Goal: Task Accomplishment & Management: Manage account settings

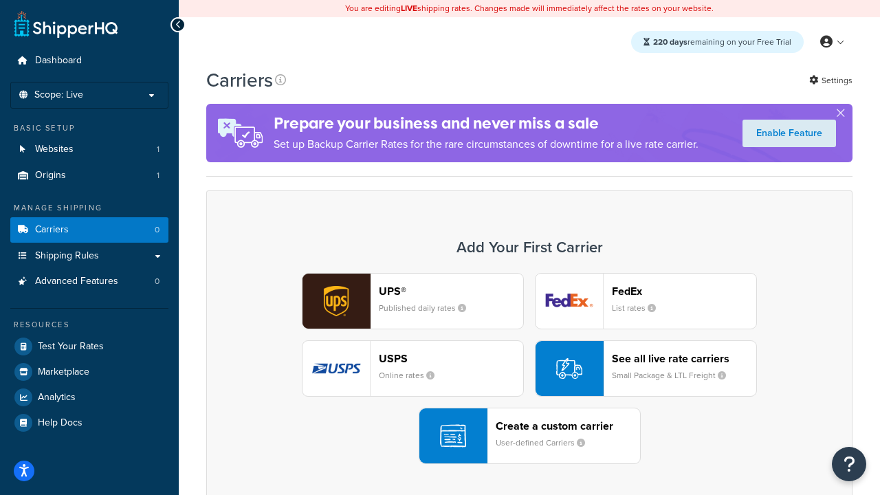
click at [530, 369] on div "UPS® Published daily rates FedEx List rates USPS Online rates See all live rate…" at bounding box center [530, 368] width 618 height 191
click at [684, 291] on header "FedEx" at bounding box center [684, 291] width 144 height 13
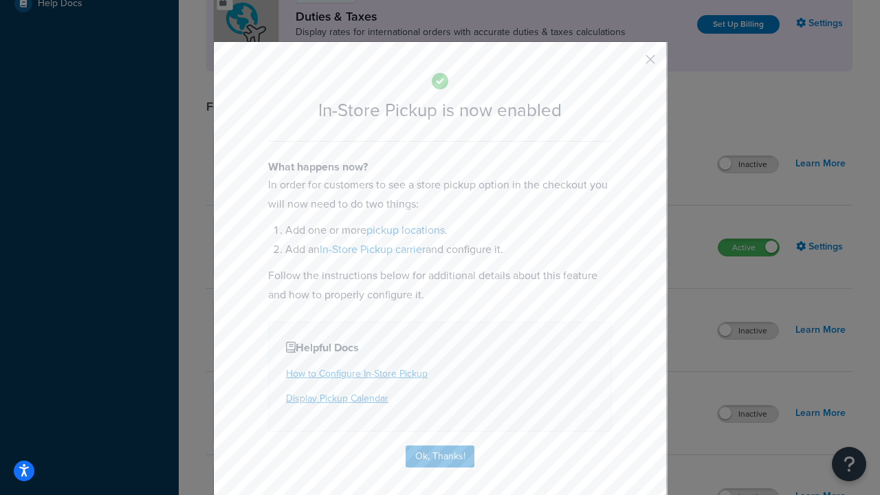
click at [630, 64] on button "button" at bounding box center [630, 64] width 3 height 3
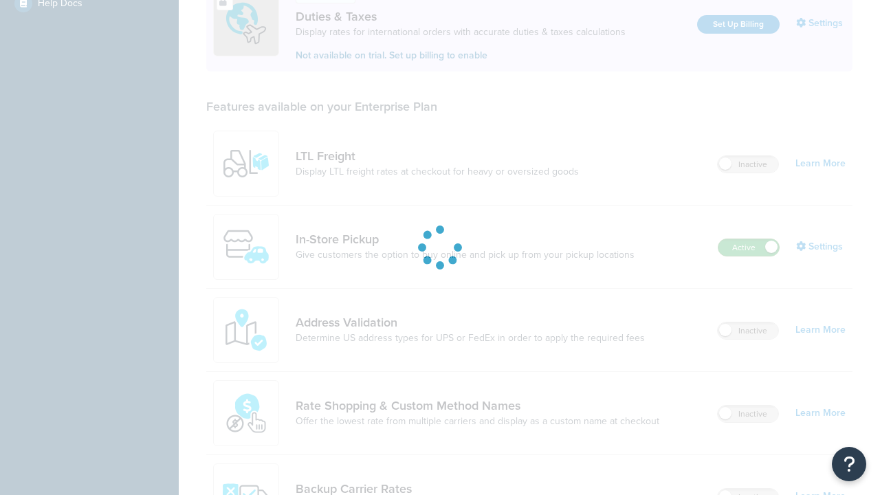
click at [749, 239] on label "Active" at bounding box center [749, 247] width 61 height 17
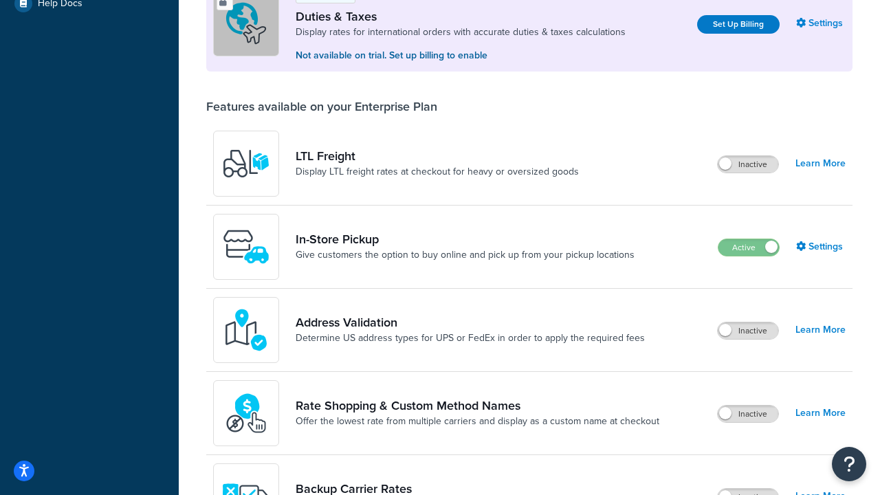
scroll to position [685, 0]
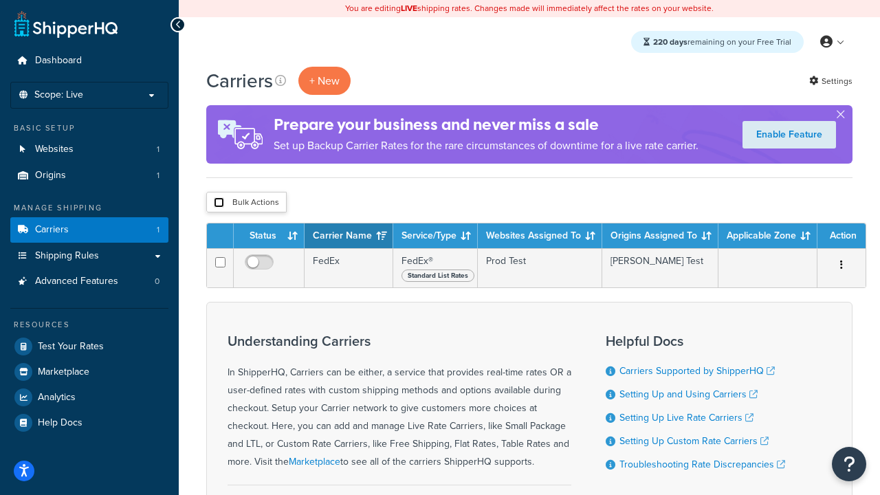
click at [219, 203] on input "checkbox" at bounding box center [219, 202] width 10 height 10
checkbox input "true"
click at [0, 0] on button "Delete" at bounding box center [0, 0] width 0 height 0
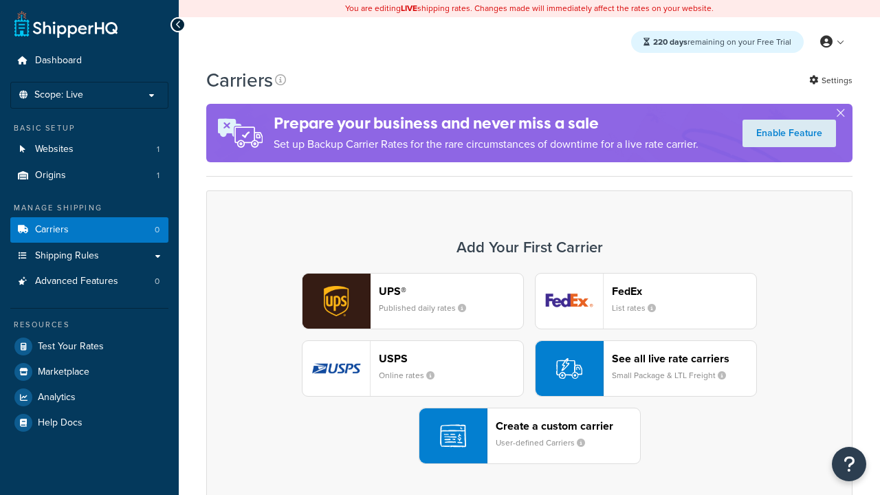
click at [413, 301] on div "UPS® Published daily rates" at bounding box center [451, 301] width 144 height 33
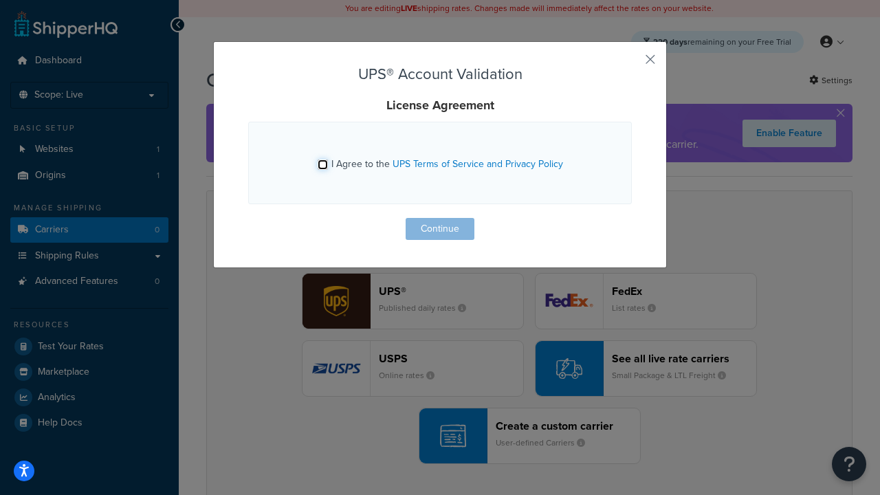
click at [323, 164] on input "I Agree to the UPS Terms of Service and Privacy Policy" at bounding box center [323, 165] width 10 height 10
checkbox input "true"
click at [440, 229] on button "Continue" at bounding box center [440, 229] width 69 height 22
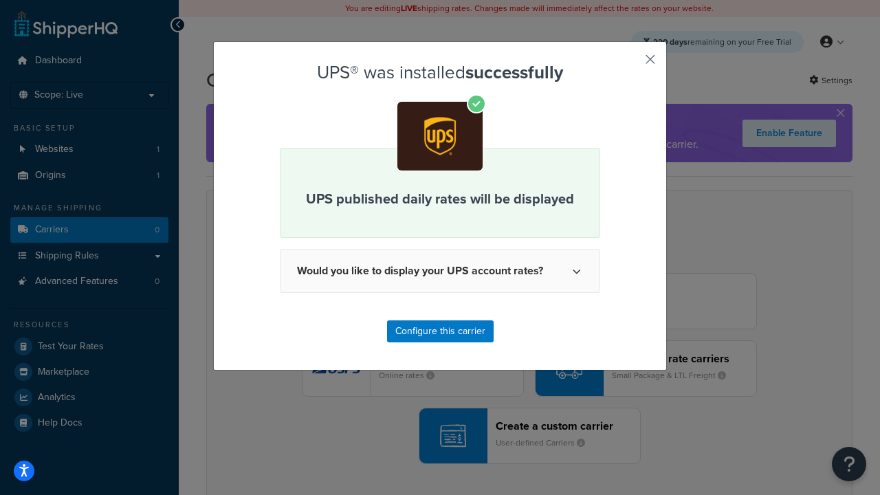
click at [630, 64] on button "button" at bounding box center [630, 64] width 3 height 3
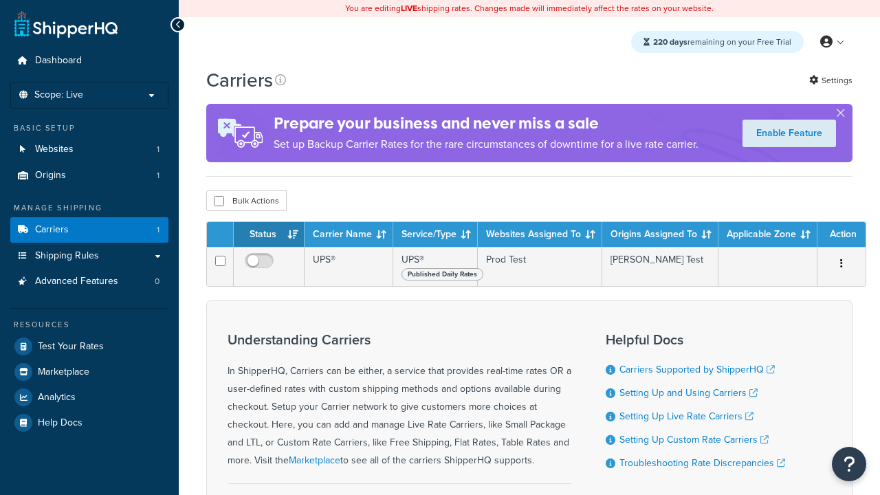
click at [269, 237] on th "Status" at bounding box center [269, 234] width 71 height 25
click at [349, 237] on th "Carrier Name" at bounding box center [349, 234] width 89 height 25
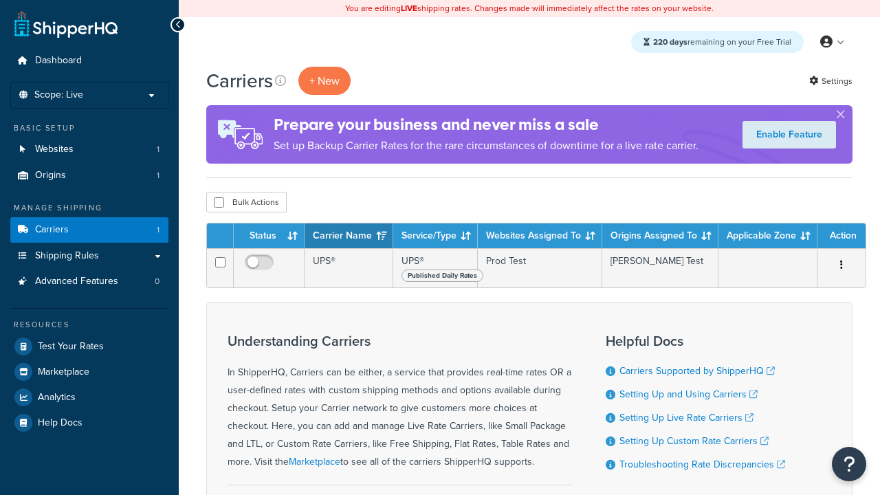
click at [435, 237] on th "Service/Type" at bounding box center [435, 236] width 85 height 25
click at [540, 237] on th "Websites Assigned To" at bounding box center [540, 236] width 124 height 25
click at [660, 237] on th "Origins Assigned To" at bounding box center [660, 236] width 116 height 25
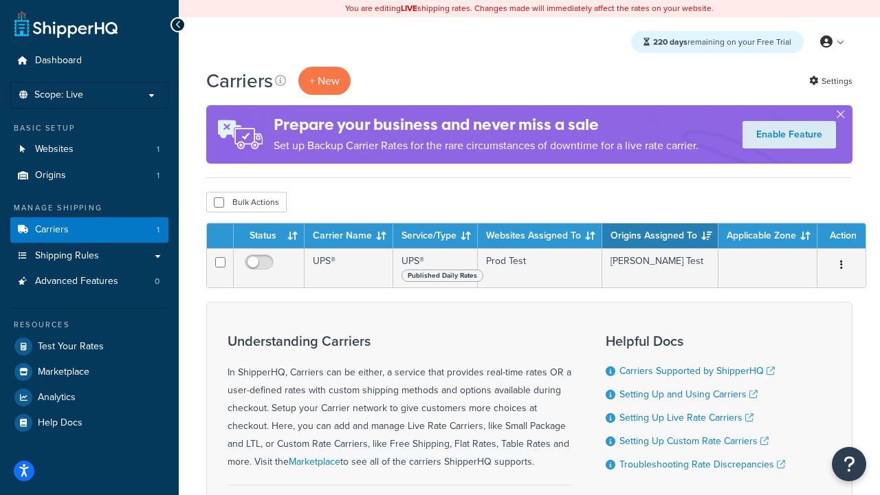
click at [660, 237] on th "Origins Assigned To" at bounding box center [660, 236] width 116 height 25
click at [768, 237] on th "Applicable Zone" at bounding box center [768, 236] width 99 height 25
click at [842, 237] on th "Action" at bounding box center [842, 236] width 48 height 25
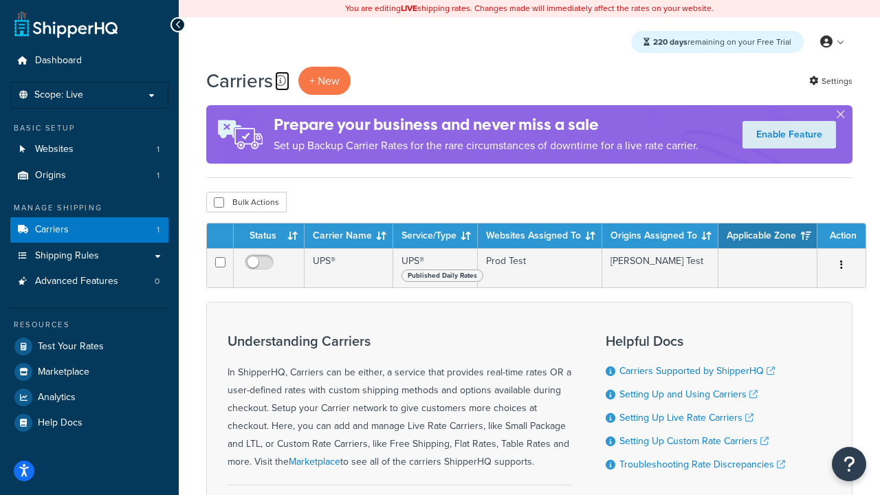
click at [281, 80] on icon at bounding box center [280, 80] width 11 height 11
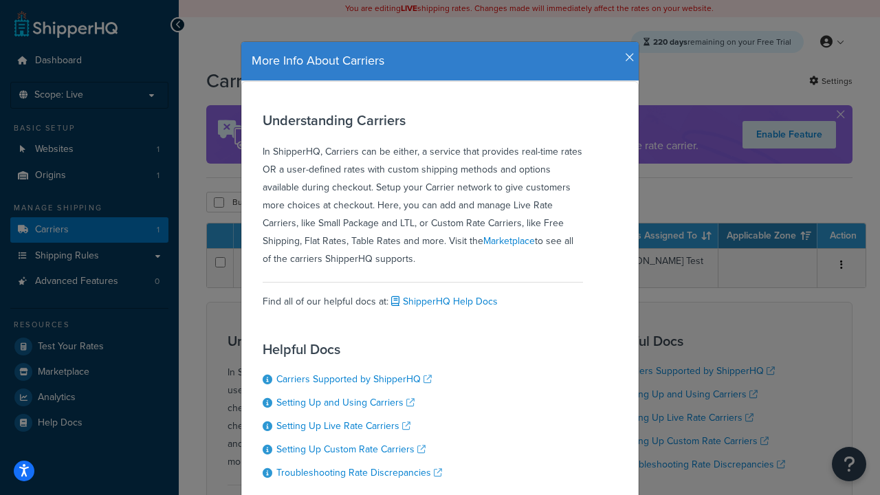
click at [627, 52] on icon "button" at bounding box center [630, 58] width 10 height 12
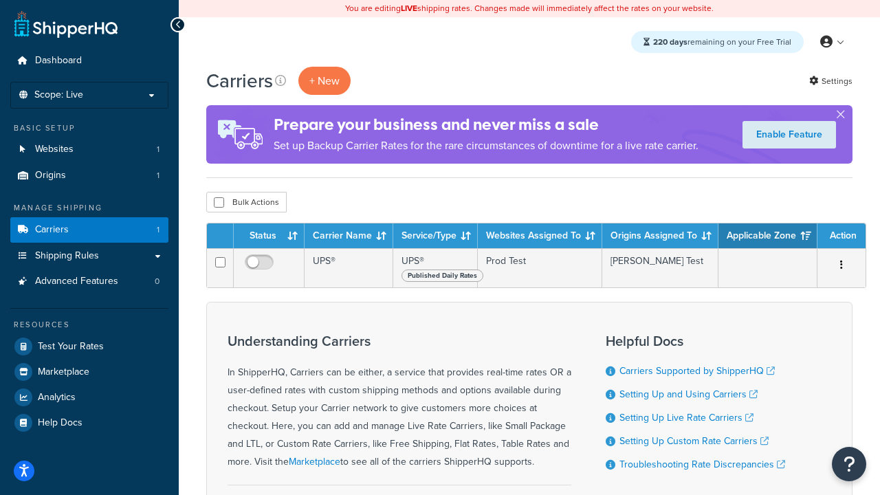
scroll to position [144, 0]
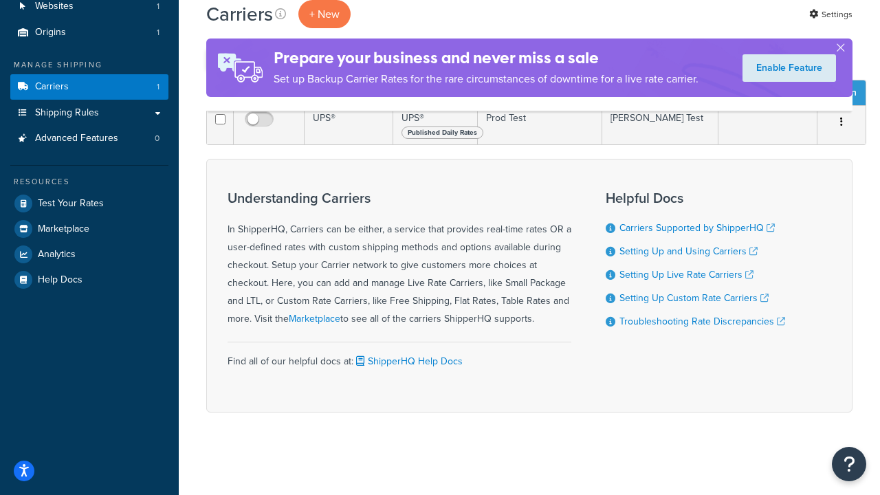
click at [219, 65] on input "checkbox" at bounding box center [219, 59] width 10 height 10
checkbox input "true"
click at [0, 0] on button "Delete" at bounding box center [0, 0] width 0 height 0
